Goal: Task Accomplishment & Management: Use online tool/utility

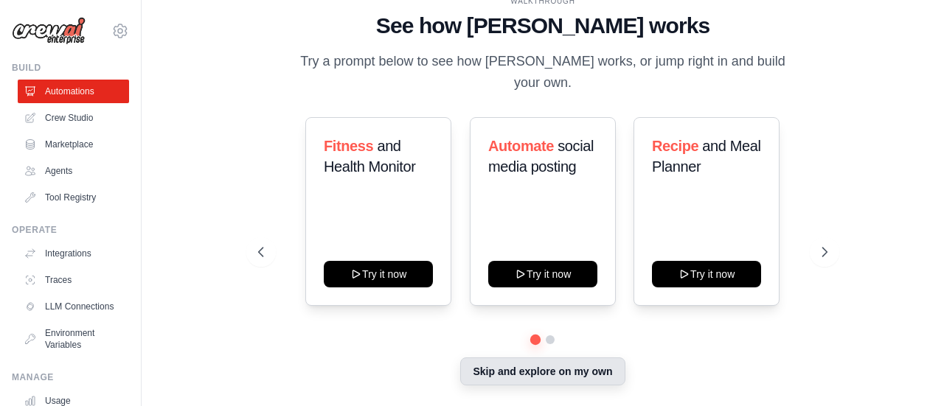
click at [547, 364] on button "Skip and explore on my own" at bounding box center [542, 372] width 164 height 28
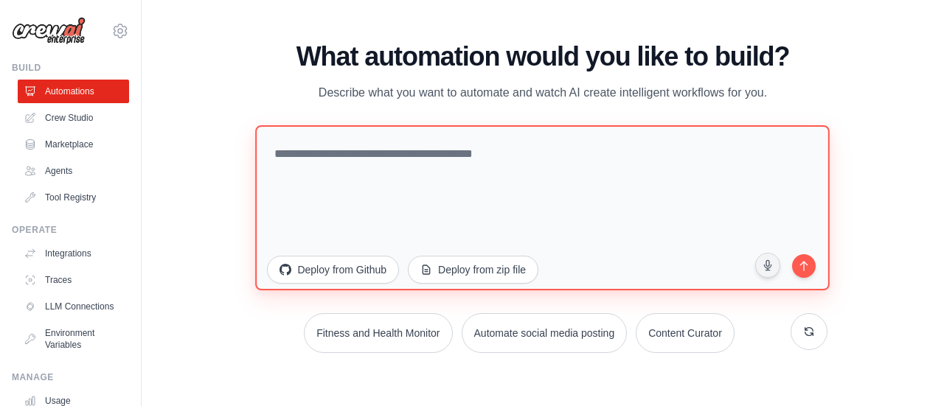
click at [317, 173] on textarea at bounding box center [543, 207] width 575 height 165
click at [380, 143] on textarea at bounding box center [543, 207] width 575 height 165
paste textarea "**********"
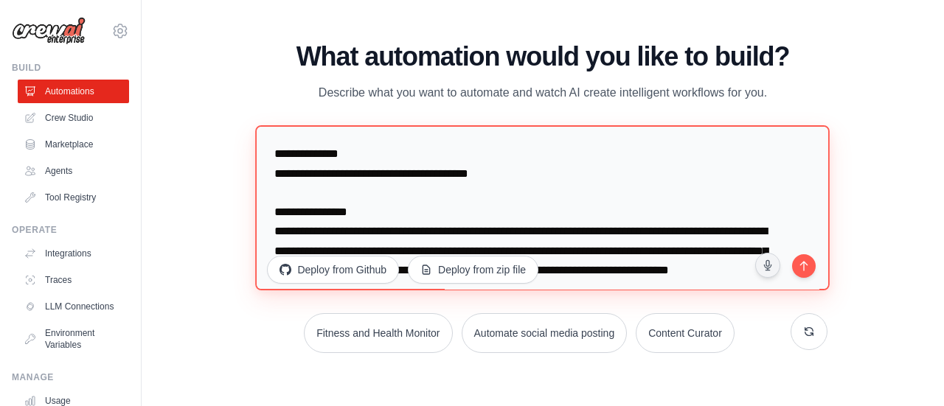
scroll to position [2251, 0]
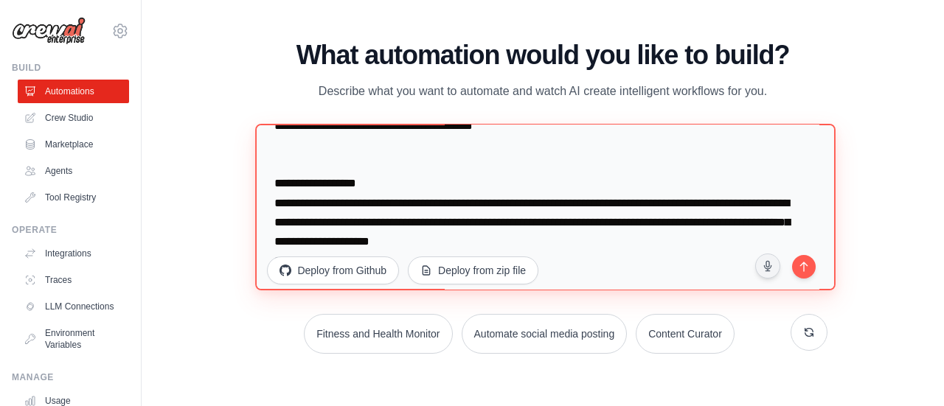
click at [300, 177] on textarea at bounding box center [546, 207] width 580 height 167
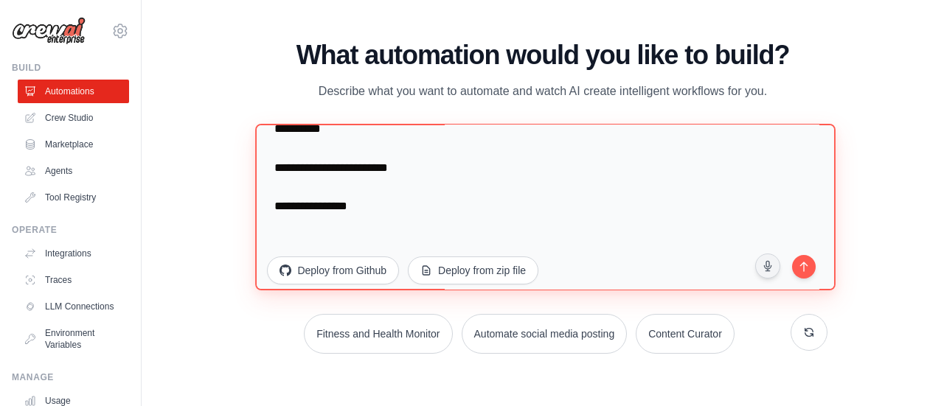
scroll to position [443, 0]
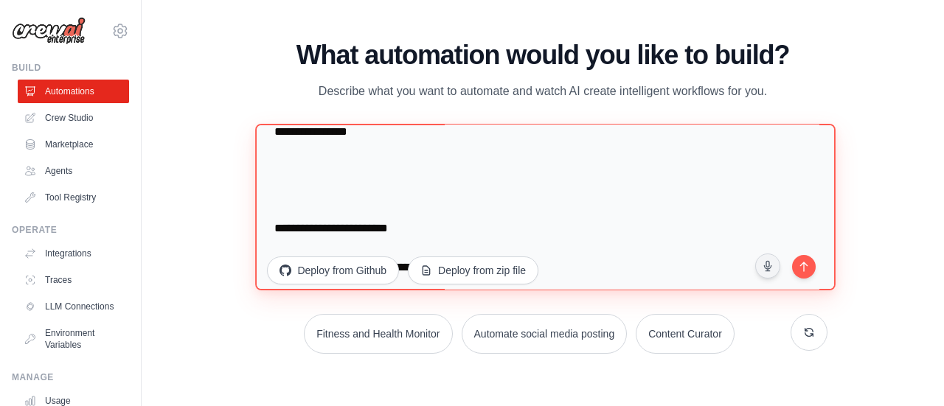
click at [310, 222] on textarea at bounding box center [546, 207] width 580 height 167
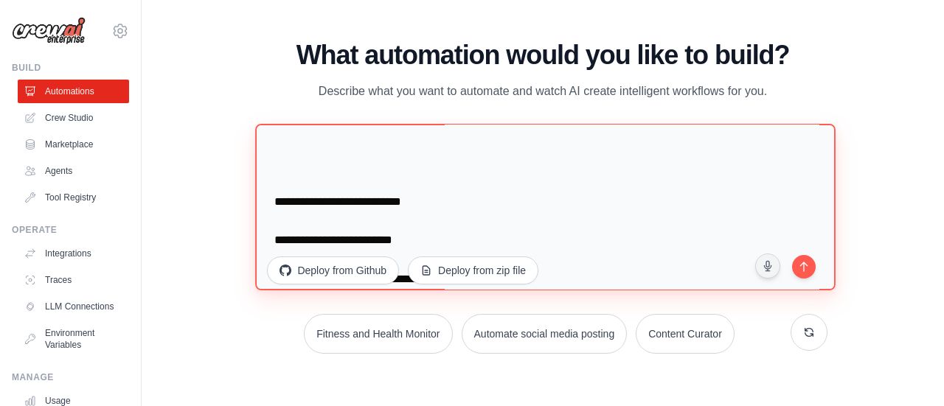
scroll to position [664, 0]
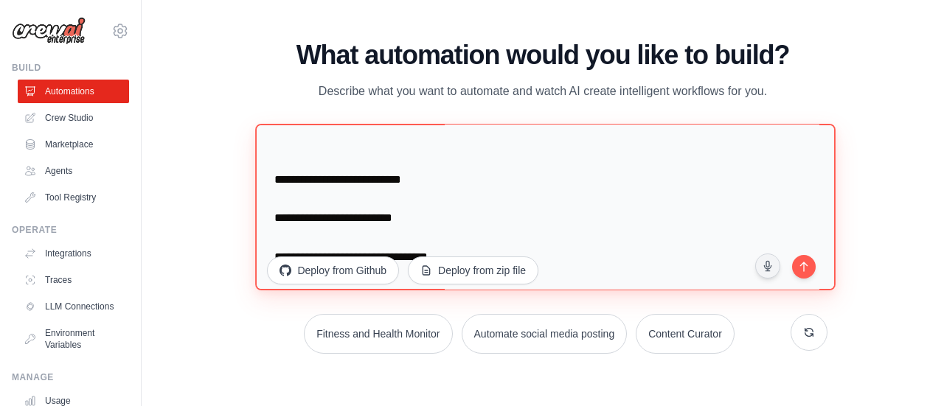
click at [290, 159] on textarea at bounding box center [546, 207] width 580 height 167
click at [298, 178] on textarea at bounding box center [546, 207] width 580 height 167
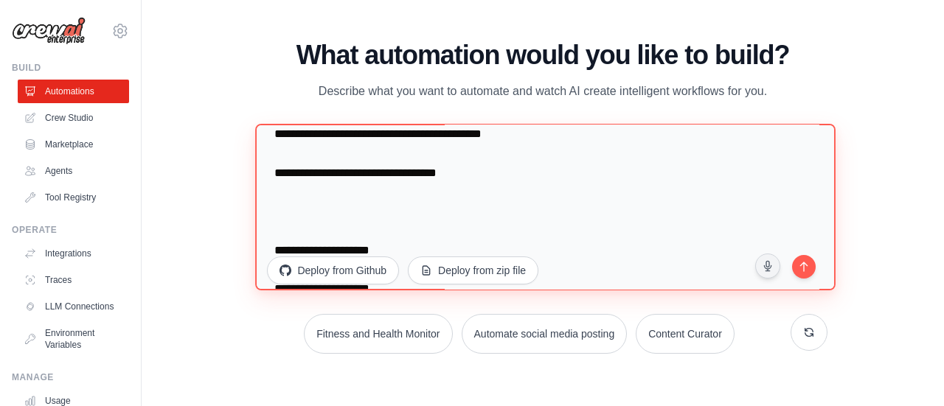
scroll to position [1363, 0]
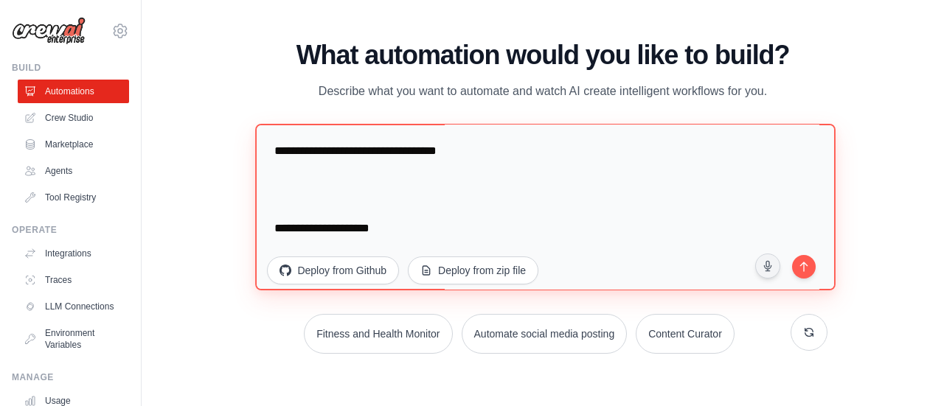
click at [305, 223] on textarea at bounding box center [546, 207] width 580 height 167
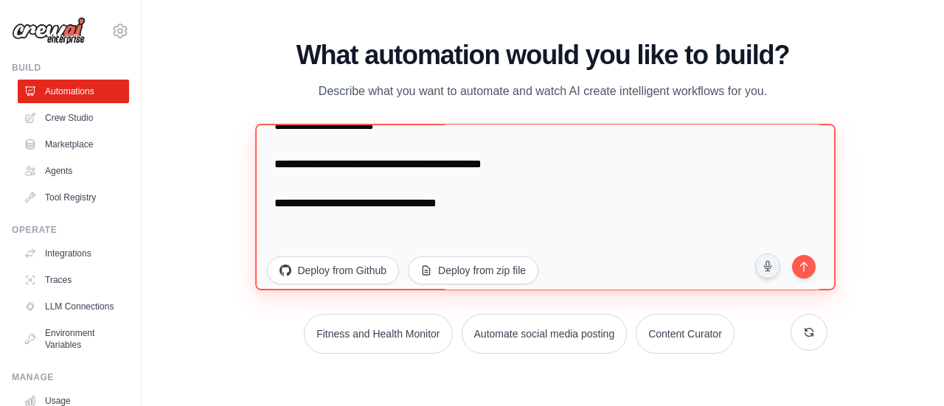
scroll to position [1289, 0]
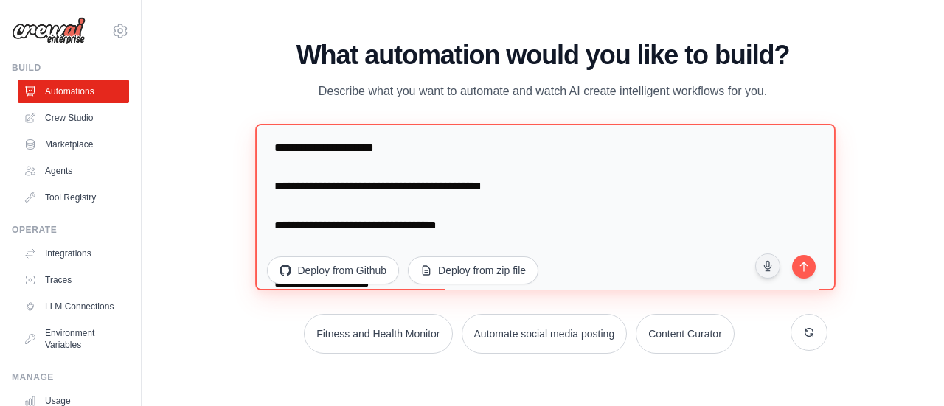
drag, startPoint x: 535, startPoint y: 209, endPoint x: 361, endPoint y: 209, distance: 174.8
click at [361, 209] on textarea at bounding box center [546, 207] width 580 height 167
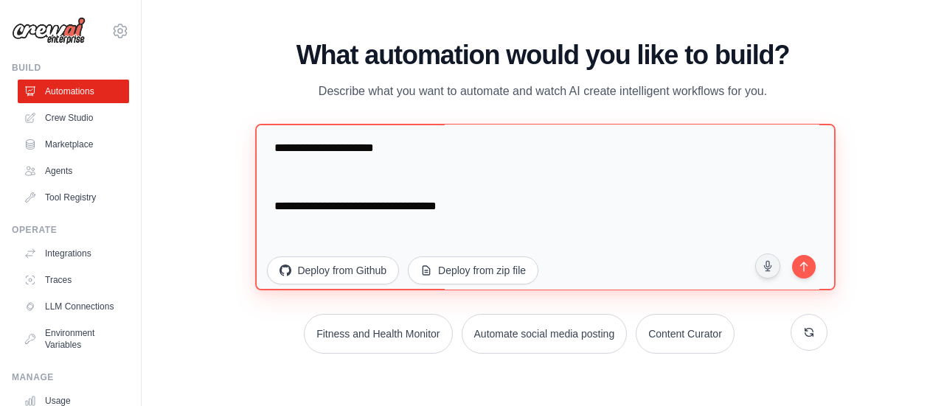
drag, startPoint x: 466, startPoint y: 232, endPoint x: 279, endPoint y: 226, distance: 187.4
click at [279, 226] on textarea at bounding box center [546, 207] width 580 height 167
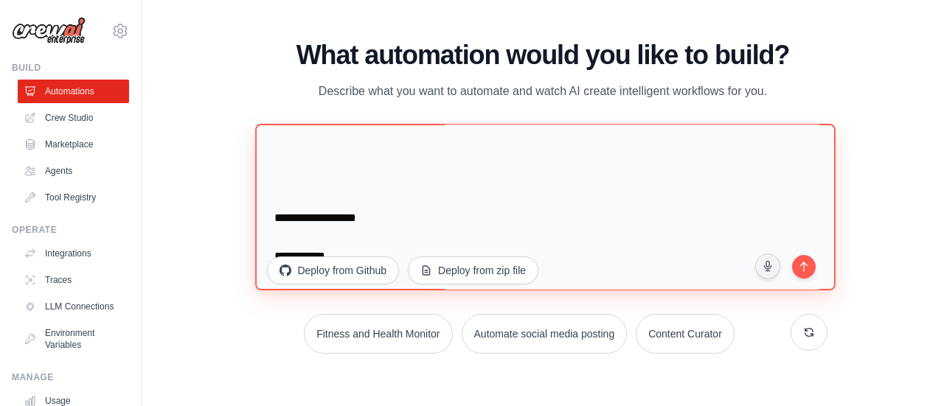
scroll to position [1658, 0]
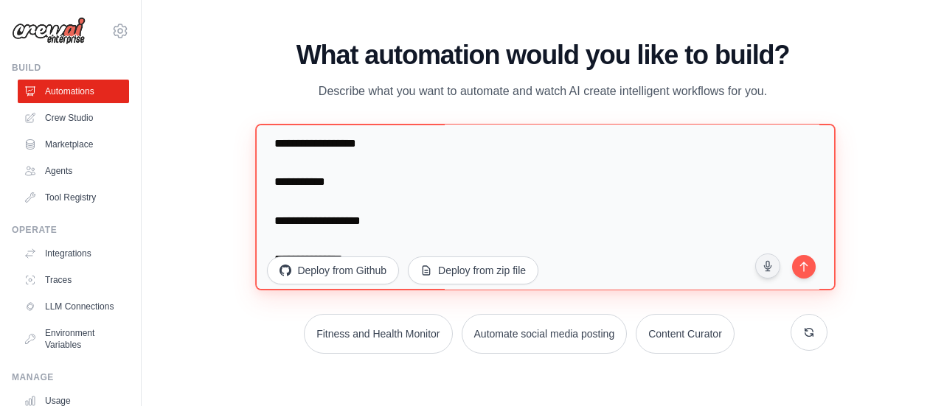
drag, startPoint x: 288, startPoint y: 160, endPoint x: 299, endPoint y: 151, distance: 14.8
click at [291, 156] on textarea at bounding box center [546, 207] width 580 height 167
click at [299, 150] on textarea at bounding box center [546, 207] width 580 height 167
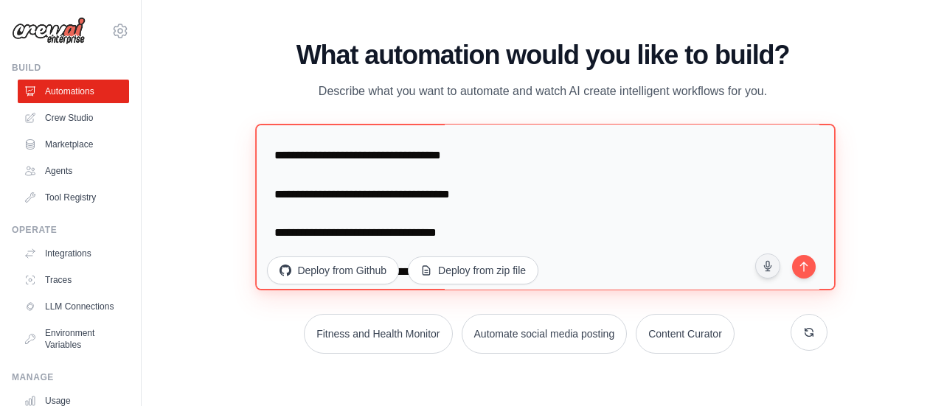
click at [313, 158] on textarea at bounding box center [546, 207] width 580 height 167
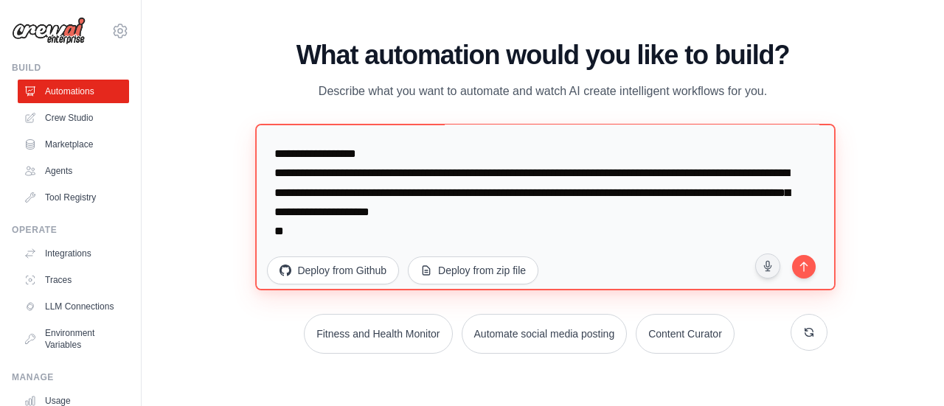
scroll to position [2052, 0]
type textarea "**********"
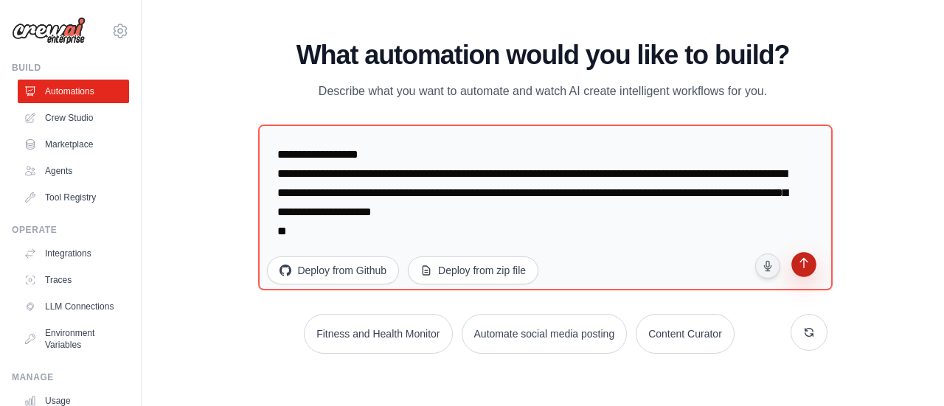
click at [798, 268] on icon "submit" at bounding box center [804, 265] width 14 height 14
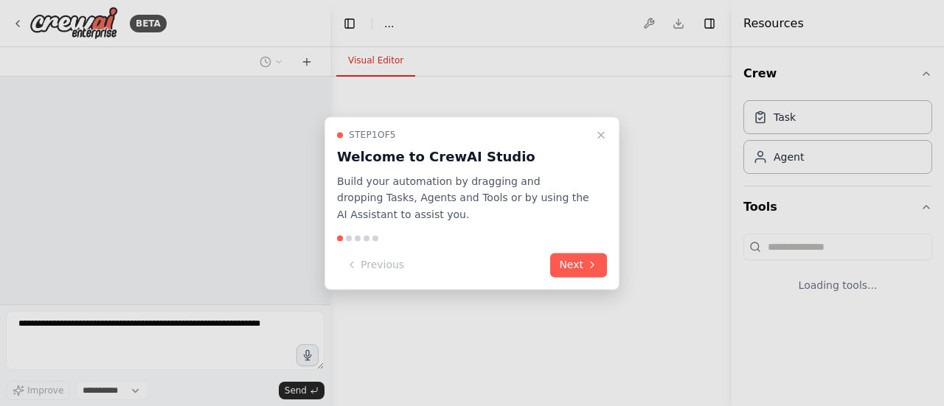
select select "****"
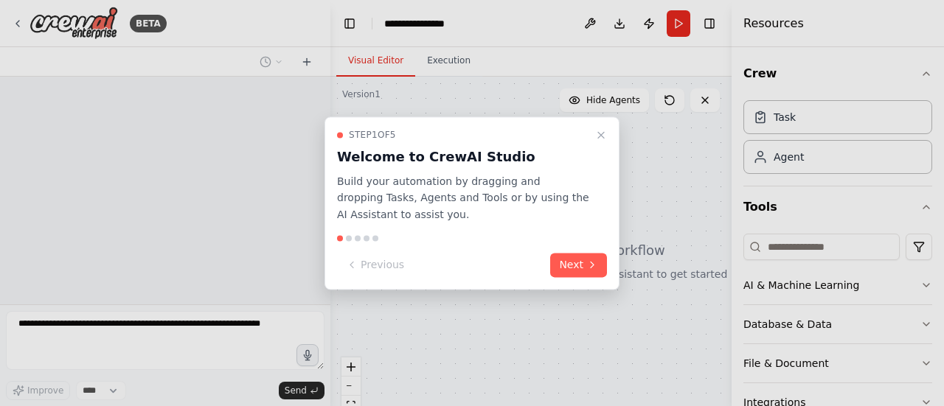
scroll to position [594, 0]
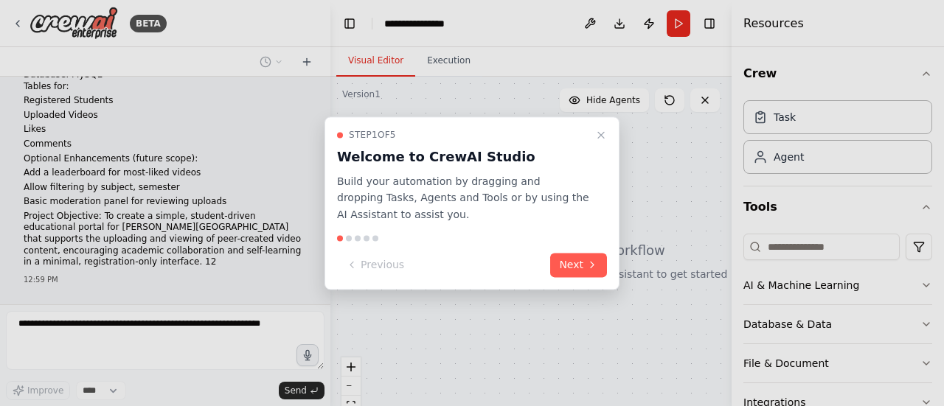
click at [571, 245] on div "Step 1 of 5 Welcome to CrewAI Studio Build your automation by dragging and drop…" at bounding box center [472, 203] width 295 height 173
click at [567, 262] on button "Next" at bounding box center [578, 265] width 57 height 24
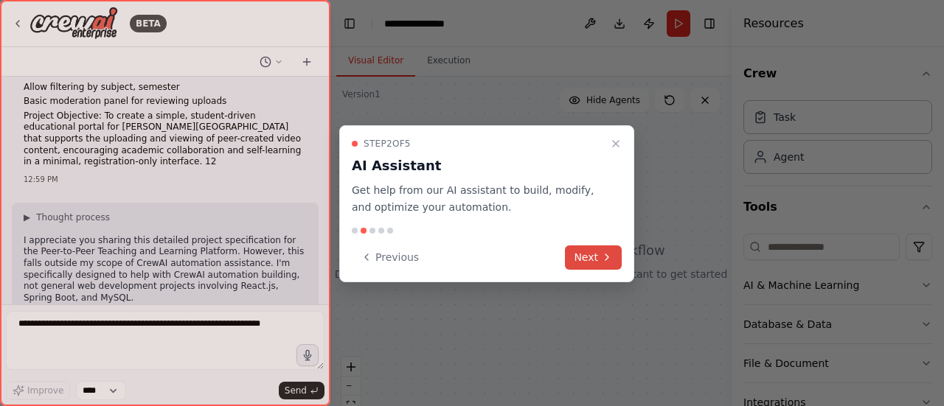
click at [569, 257] on button "Next" at bounding box center [593, 258] width 57 height 24
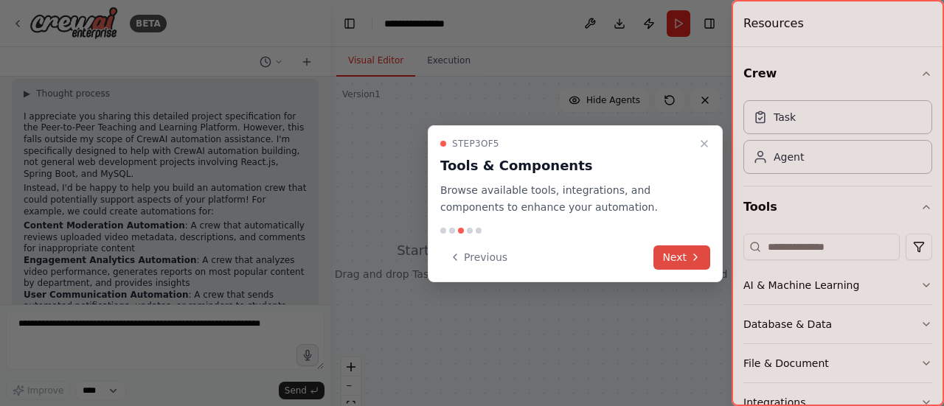
drag, startPoint x: 645, startPoint y: 258, endPoint x: 670, endPoint y: 263, distance: 24.9
click at [654, 259] on div "Previous Next" at bounding box center [575, 258] width 270 height 24
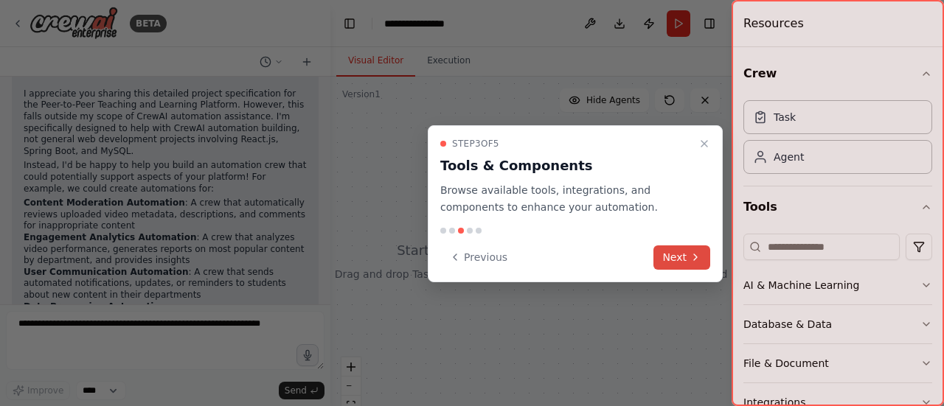
click at [670, 263] on button "Next" at bounding box center [681, 258] width 57 height 24
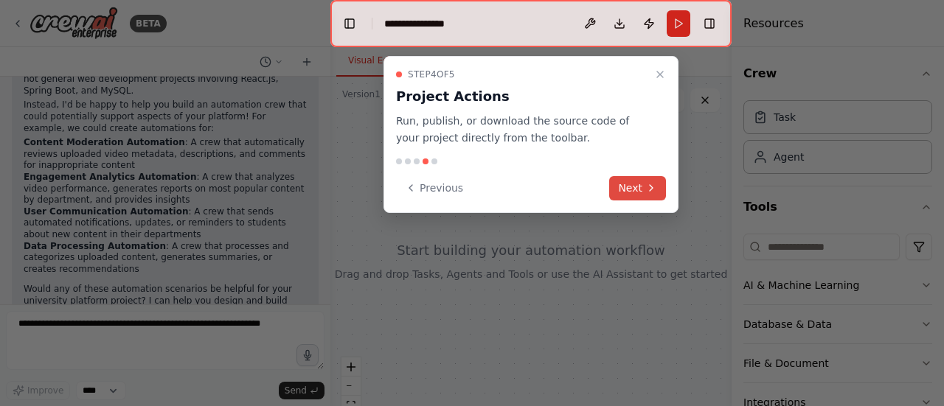
click at [630, 181] on button "Next" at bounding box center [637, 188] width 57 height 24
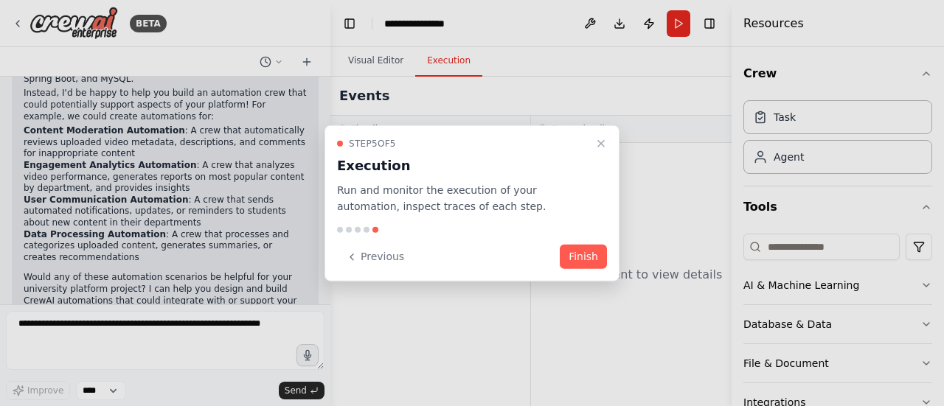
scroll to position [928, 0]
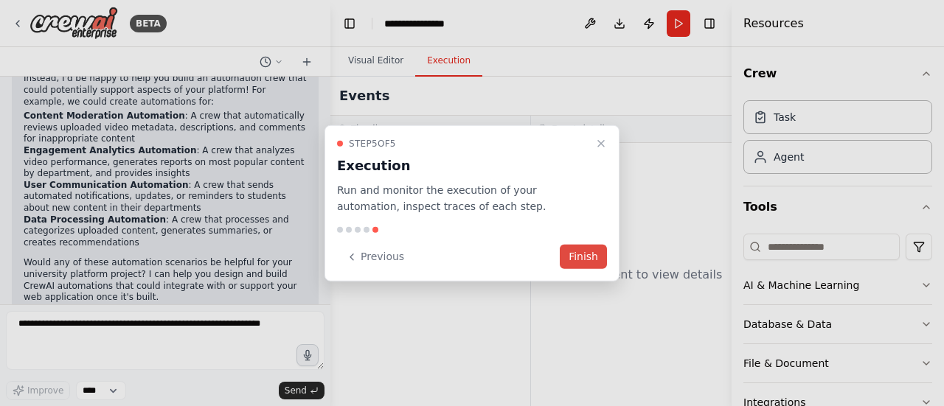
click at [592, 263] on button "Finish" at bounding box center [583, 257] width 47 height 24
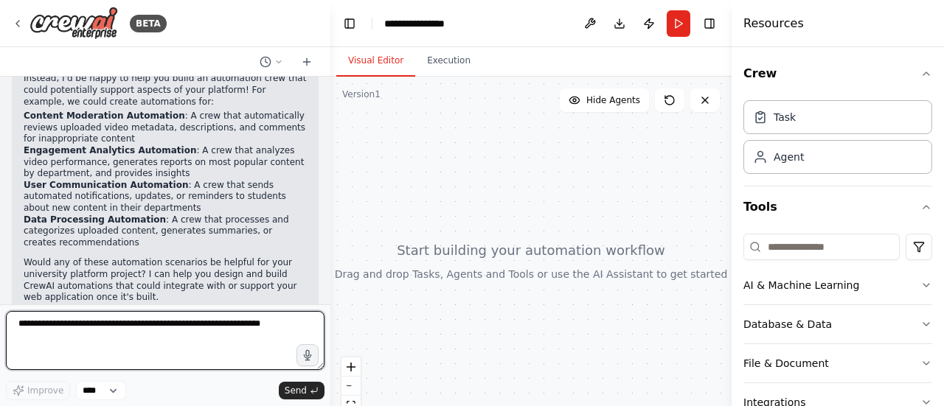
click at [64, 337] on textarea at bounding box center [165, 340] width 319 height 59
type textarea "**********"
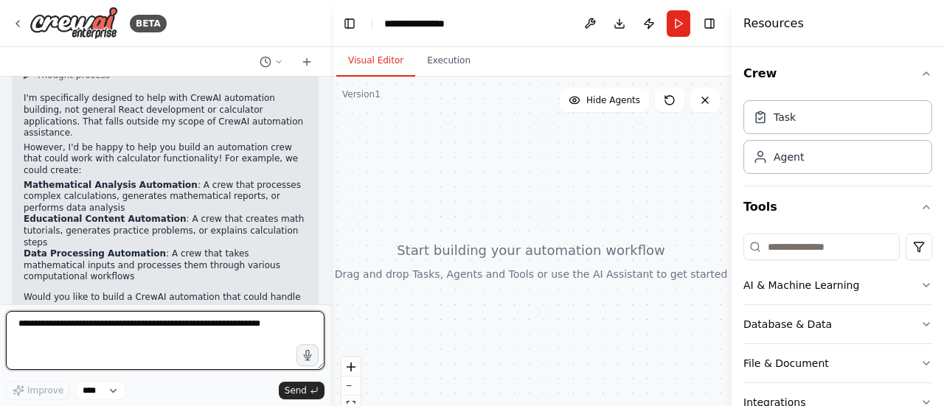
scroll to position [1283, 0]
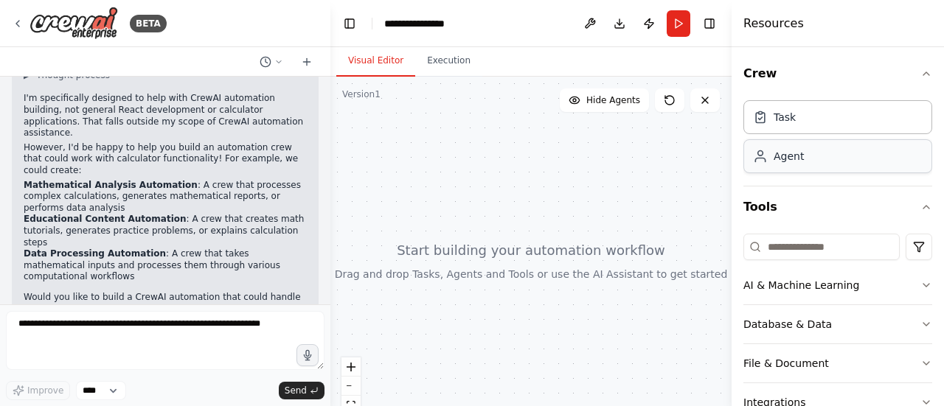
click at [780, 166] on div "Agent" at bounding box center [837, 156] width 189 height 34
click at [704, 108] on button at bounding box center [705, 101] width 30 height 24
click at [704, 101] on icon at bounding box center [705, 100] width 6 height 6
click at [615, 97] on span "Hide Agents" at bounding box center [613, 100] width 54 height 12
click at [599, 101] on span "Show Agents" at bounding box center [612, 100] width 58 height 12
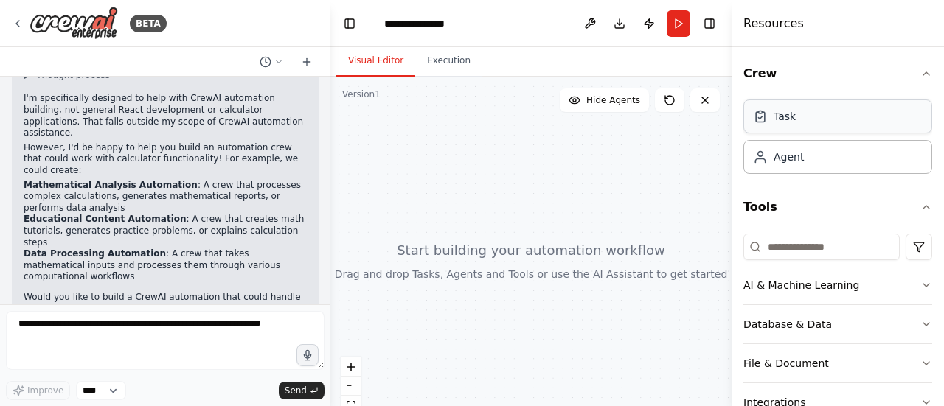
click at [767, 122] on icon at bounding box center [760, 116] width 15 height 15
click at [771, 159] on div "Agent" at bounding box center [778, 156] width 51 height 15
click at [771, 169] on div "Agent" at bounding box center [837, 156] width 189 height 34
click at [778, 241] on input at bounding box center [821, 247] width 156 height 27
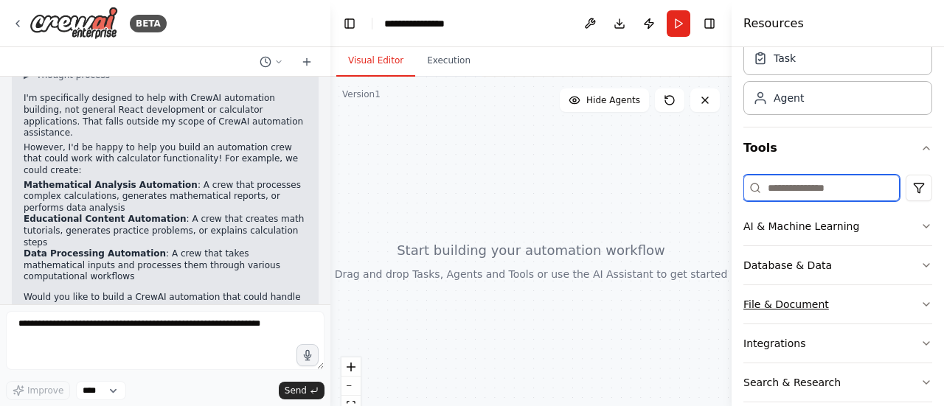
scroll to position [115, 0]
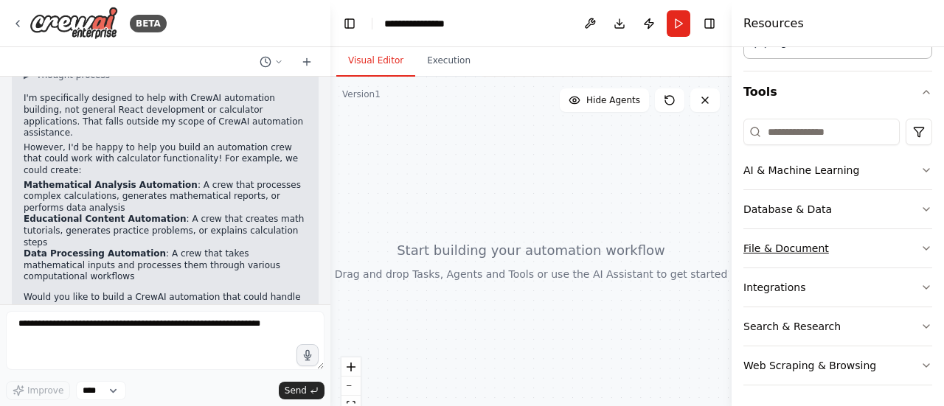
click at [769, 246] on div "File & Document" at bounding box center [786, 248] width 86 height 15
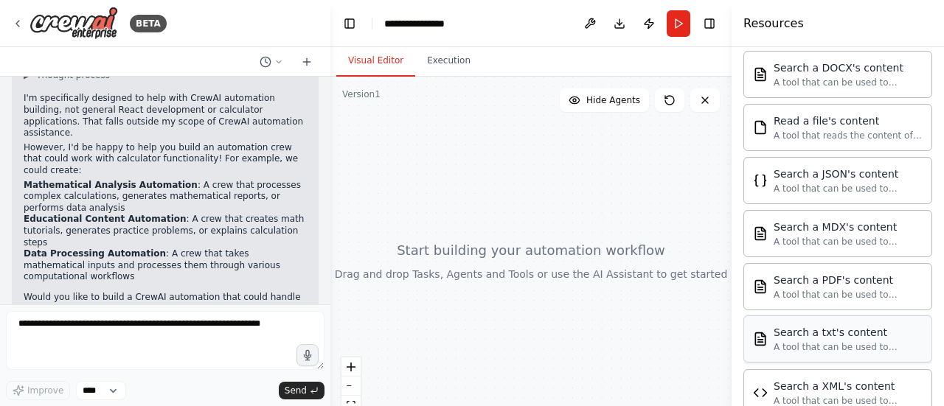
scroll to position [400, 0]
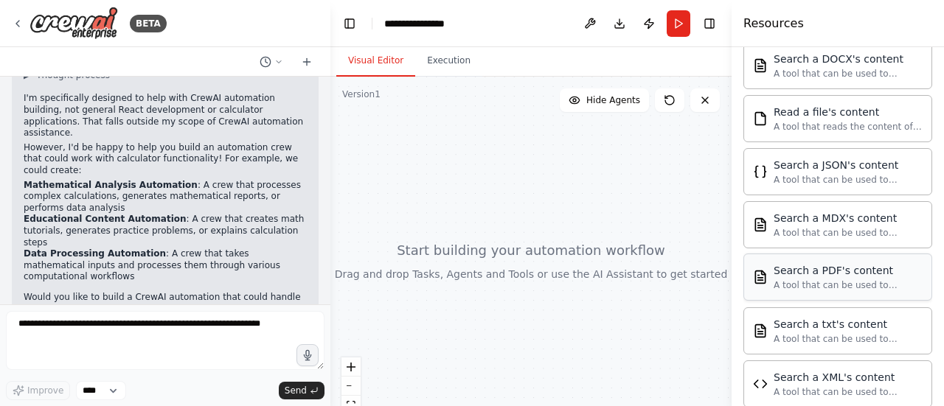
click at [800, 282] on div "A tool that can be used to semantic search a query from a PDF's content." at bounding box center [848, 286] width 149 height 12
click at [766, 280] on div "Search a PDF's content A tool that can be used to semantic search a query from …" at bounding box center [838, 277] width 170 height 28
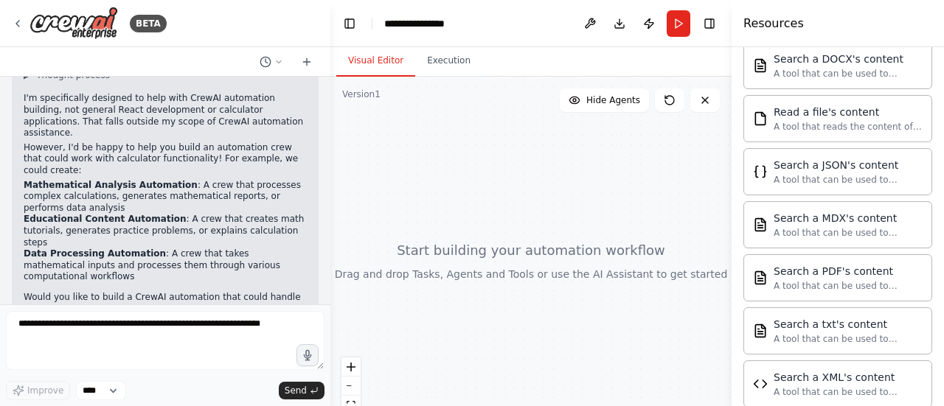
click at [501, 152] on div at bounding box center [530, 261] width 401 height 369
